Goal: Answer question/provide support: Share knowledge or assist other users

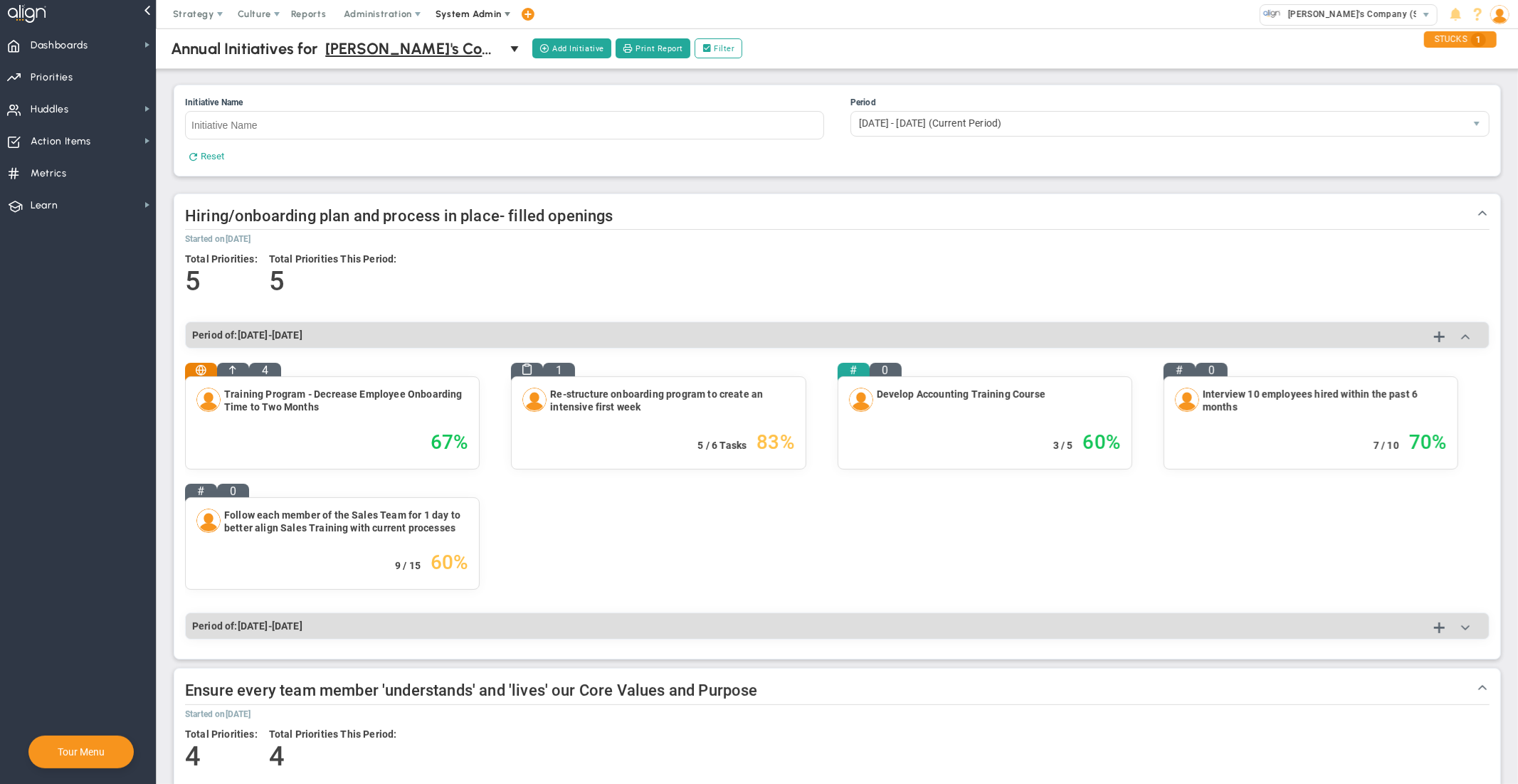
click at [481, 14] on span "System Admin" at bounding box center [468, 14] width 66 height 11
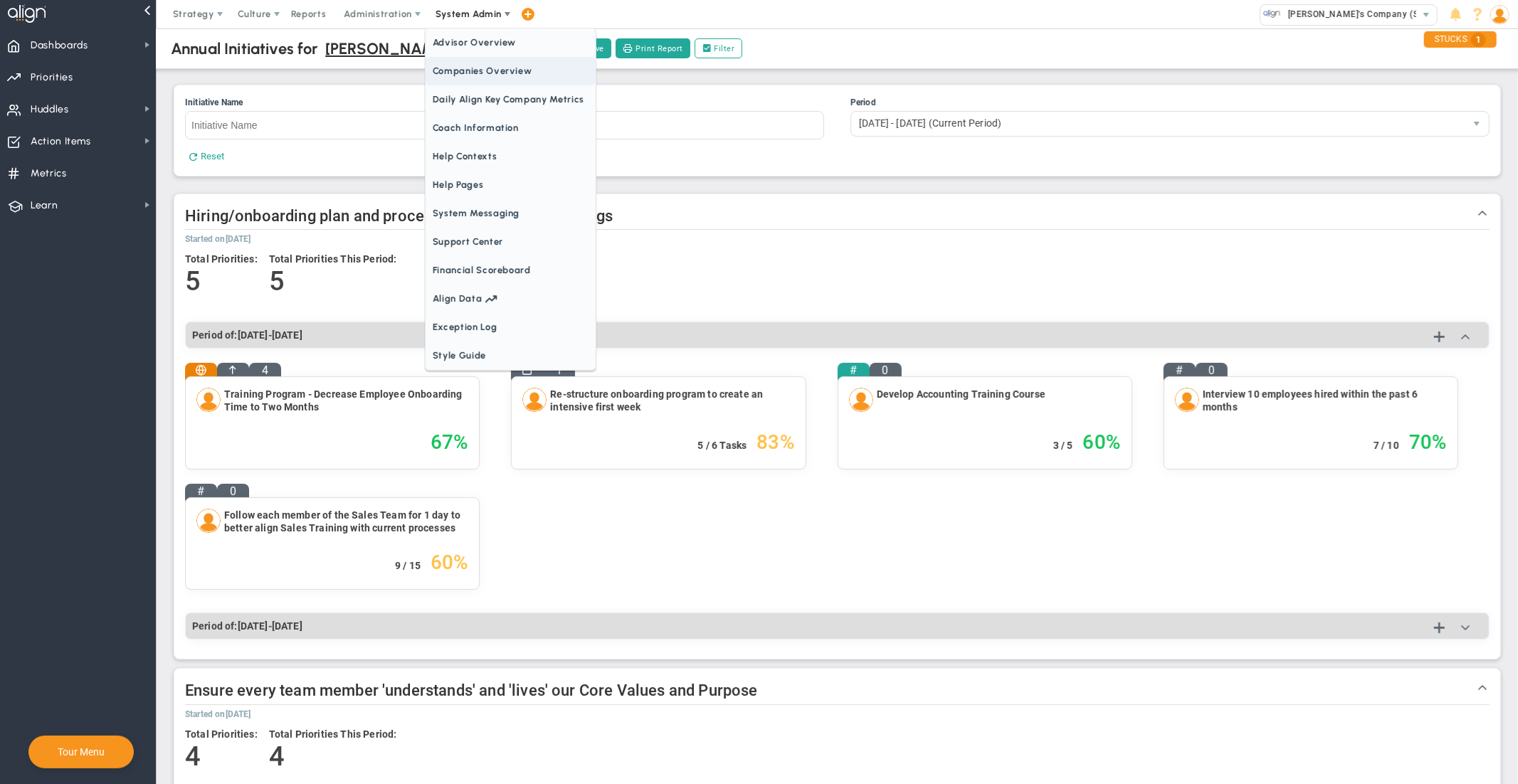
click at [483, 77] on span "Companies Overview" at bounding box center [510, 71] width 170 height 29
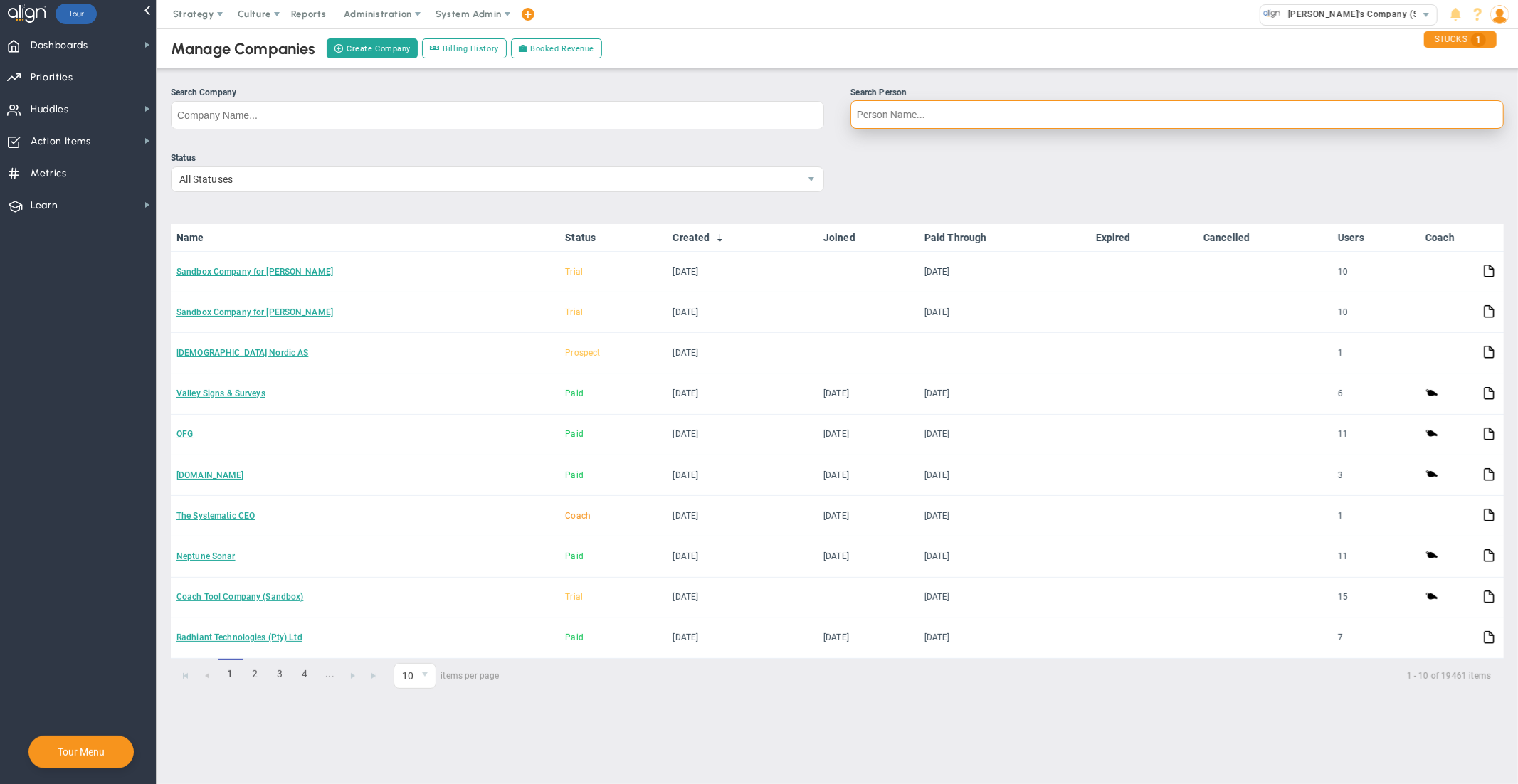
click at [915, 120] on input "Search Person" at bounding box center [1176, 115] width 654 height 29
type input "[PERSON_NAME]"
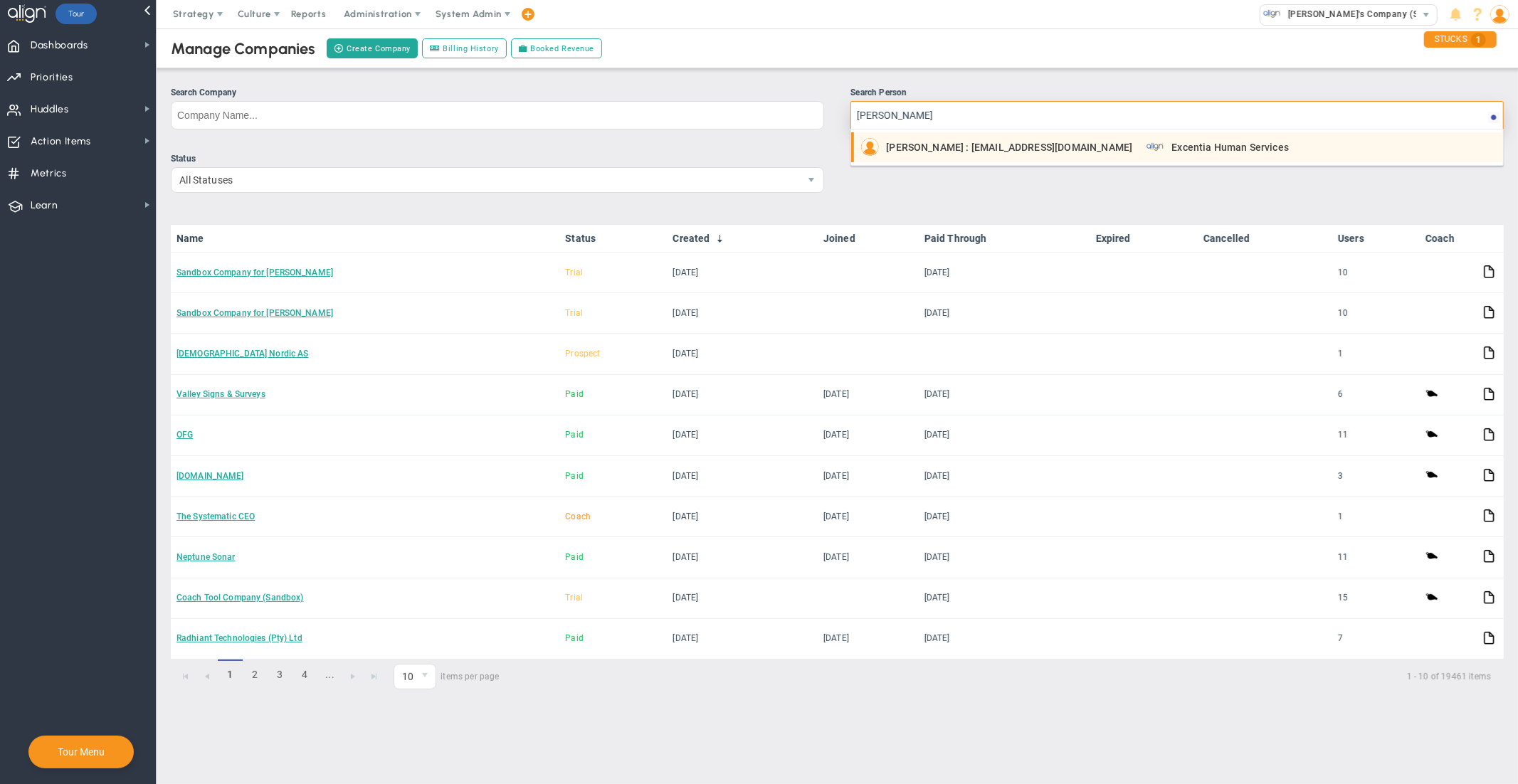
click at [936, 144] on span "[PERSON_NAME] : [EMAIL_ADDRESS][DOMAIN_NAME]" at bounding box center [1009, 147] width 246 height 10
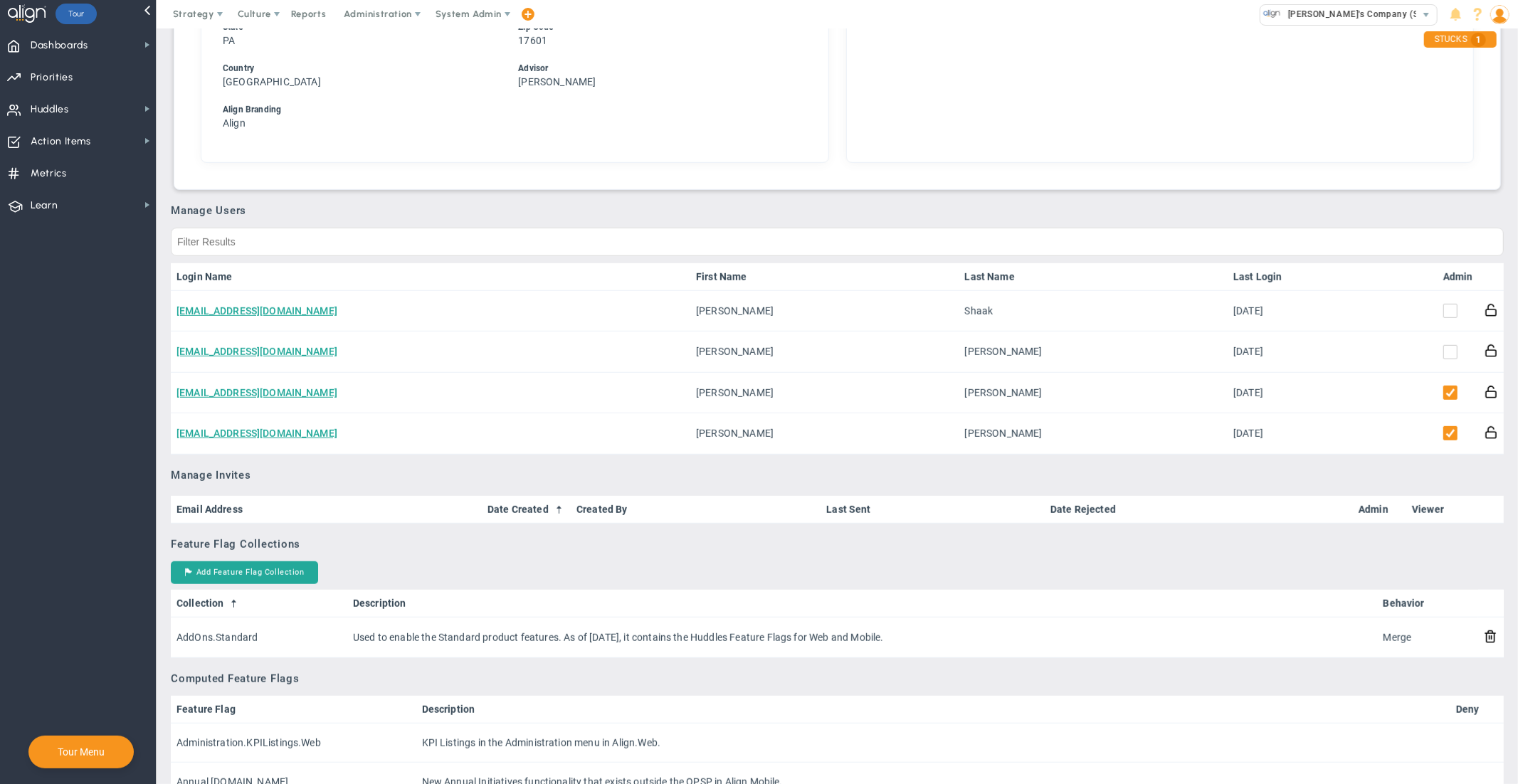
scroll to position [691, 0]
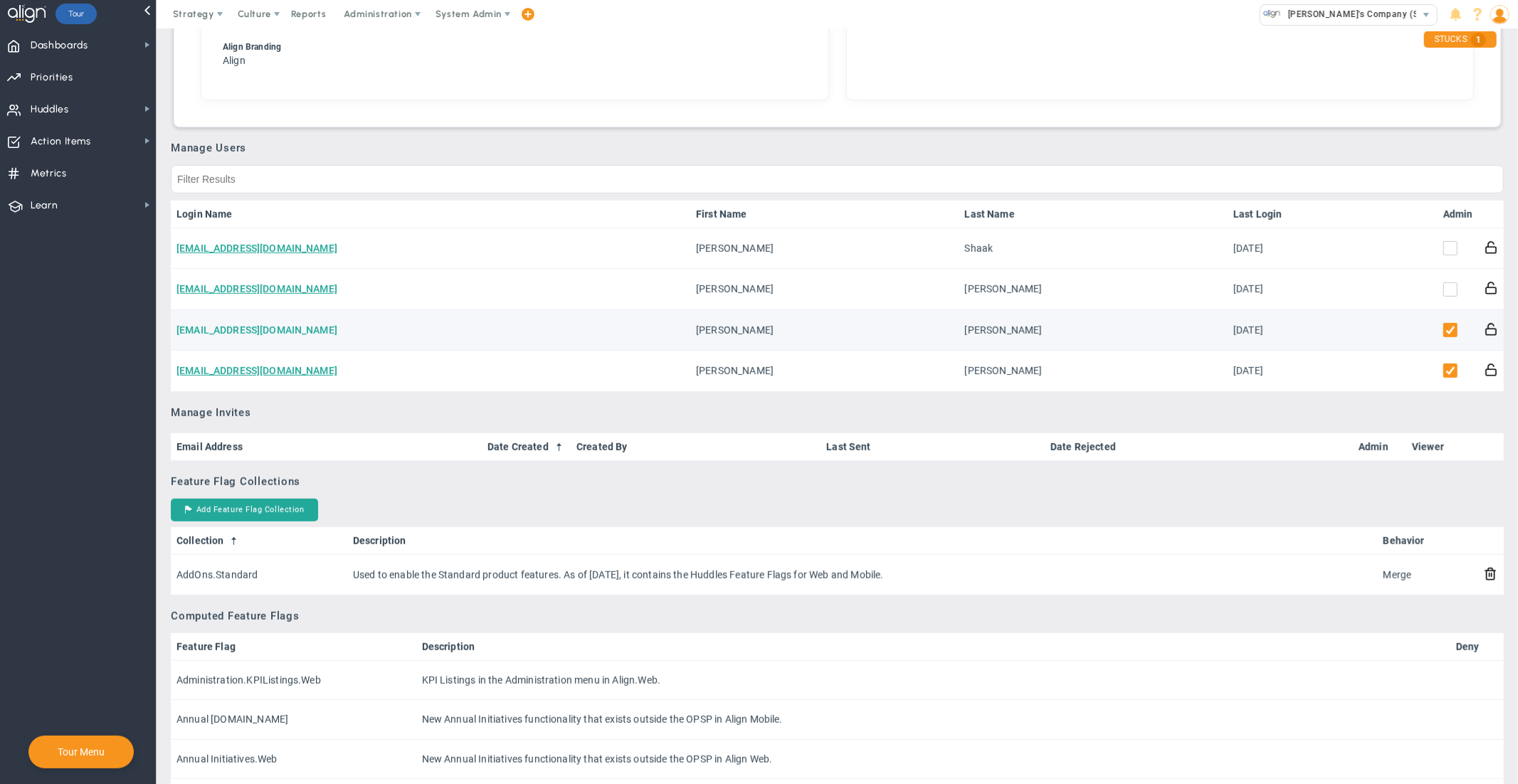
click at [278, 332] on link "[EMAIL_ADDRESS][DOMAIN_NAME]" at bounding box center [257, 329] width 161 height 11
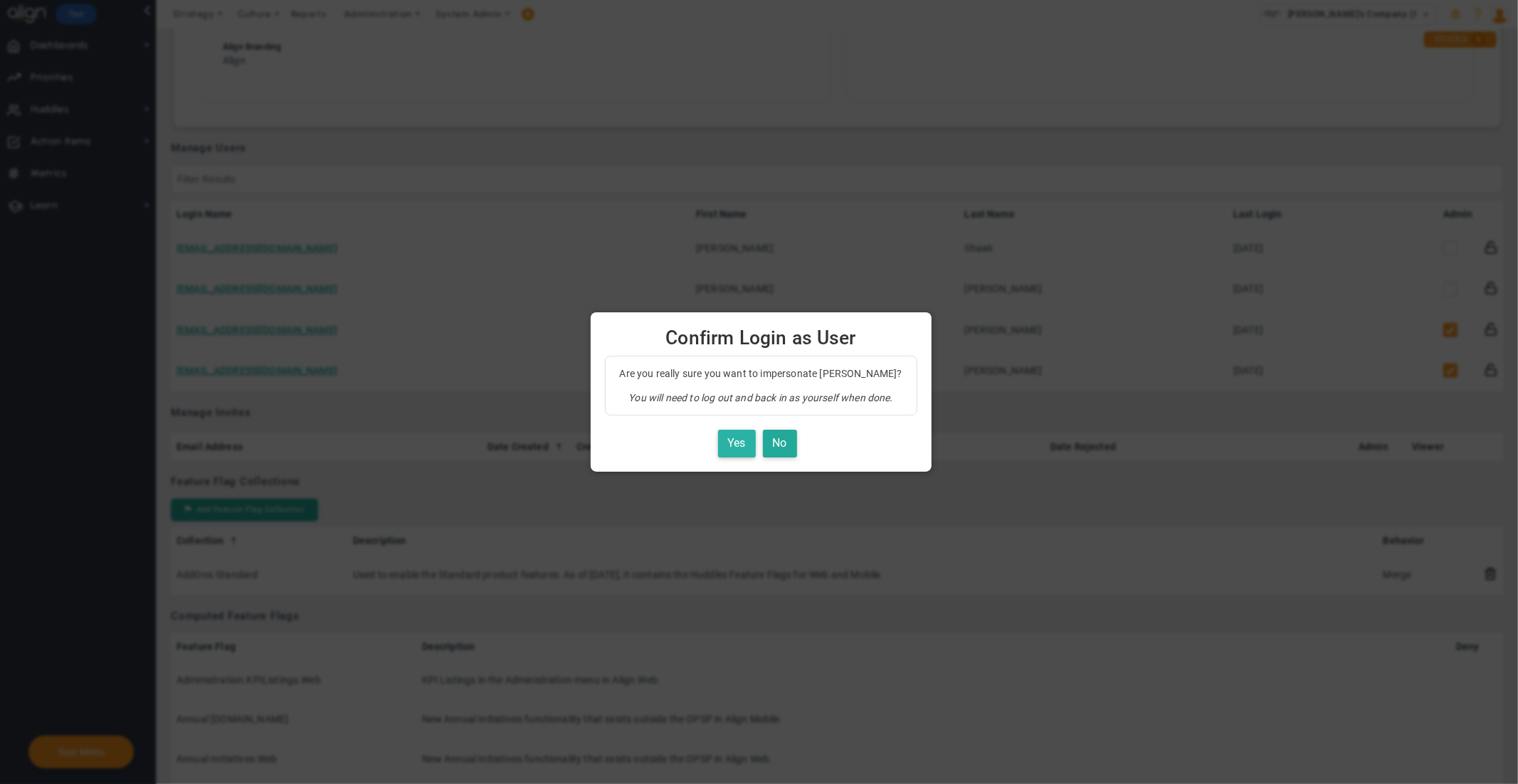
click at [742, 445] on button "Yes" at bounding box center [737, 443] width 38 height 28
